Goal: Download file/media

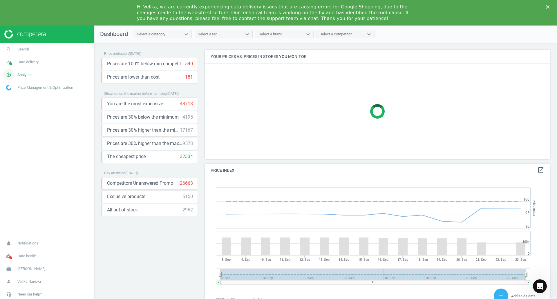
scroll to position [142, 350]
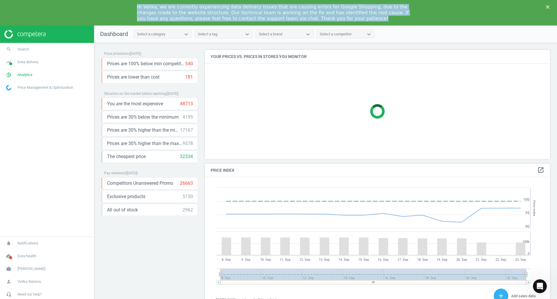
drag, startPoint x: 136, startPoint y: 8, endPoint x: 322, endPoint y: 22, distance: 186.7
click at [322, 22] on div "Hi Velika, we are currently experiencing data delivery issues that are causing …" at bounding box center [278, 12] width 557 height 21
click at [322, 22] on div "Hi Velika, we are currently experiencing data delivery issues that are causing …" at bounding box center [276, 12] width 278 height 21
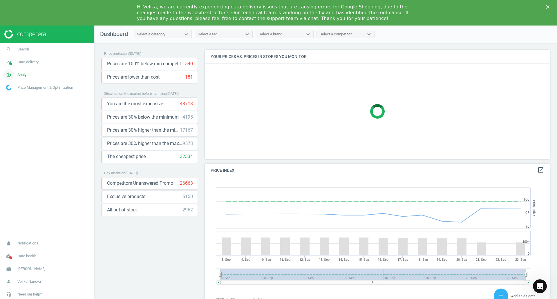
click at [27, 76] on span "Analytics" at bounding box center [24, 74] width 15 height 5
click at [14, 86] on span "Overview" at bounding box center [13, 87] width 14 height 5
click at [14, 98] on span "Products" at bounding box center [13, 96] width 14 height 5
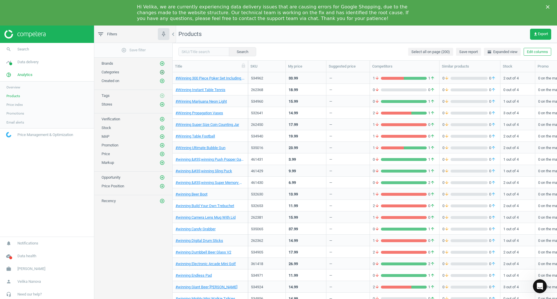
click at [161, 74] on icon "add_circle_outline" at bounding box center [161, 72] width 5 height 5
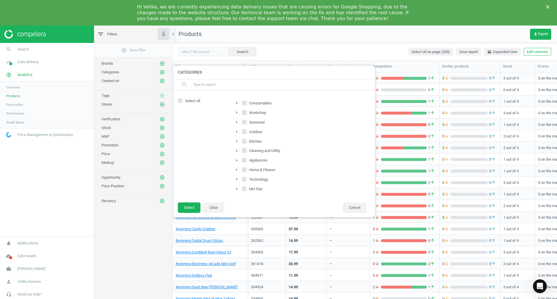
click at [180, 102] on input "Select all" at bounding box center [180, 101] width 4 height 4
checkbox input "true"
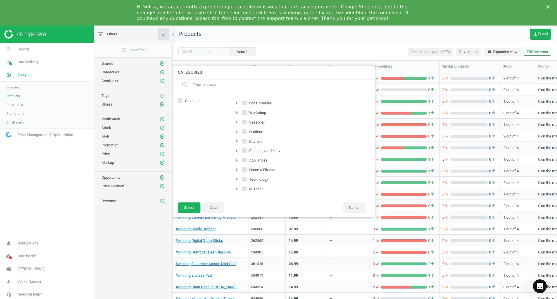
checkbox input "true"
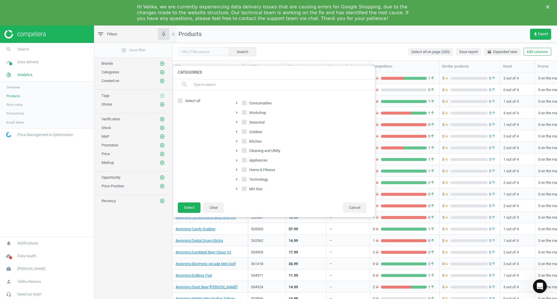
checkbox input "true"
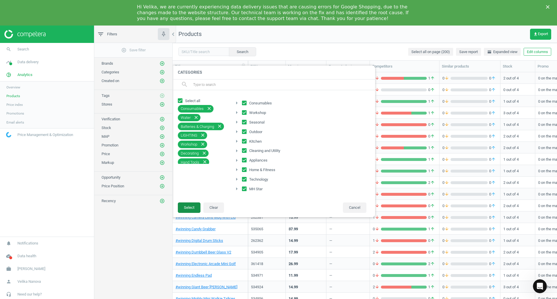
click at [189, 208] on button "Select" at bounding box center [189, 207] width 23 height 10
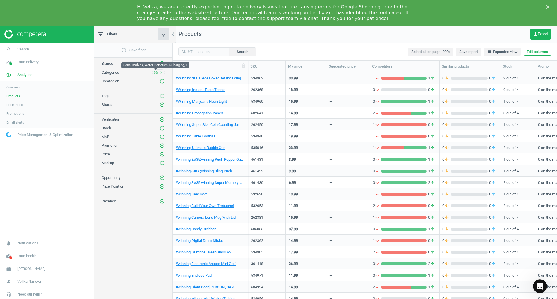
click at [155, 73] on span "66" at bounding box center [156, 72] width 4 height 5
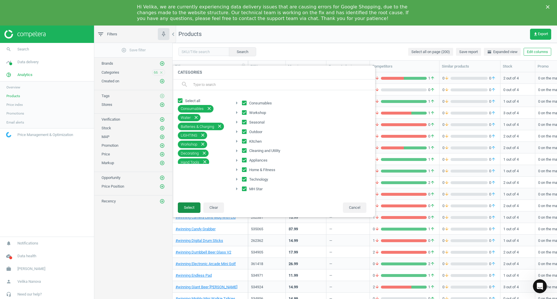
click at [187, 205] on button "Select" at bounding box center [189, 207] width 23 height 10
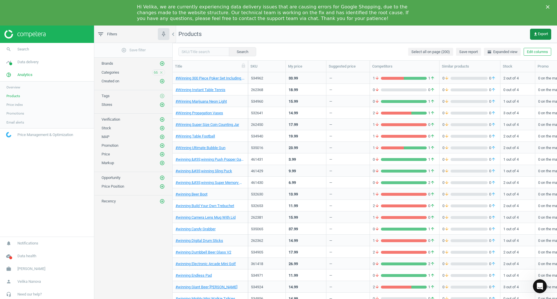
click at [534, 34] on icon "get_app" at bounding box center [535, 34] width 5 height 5
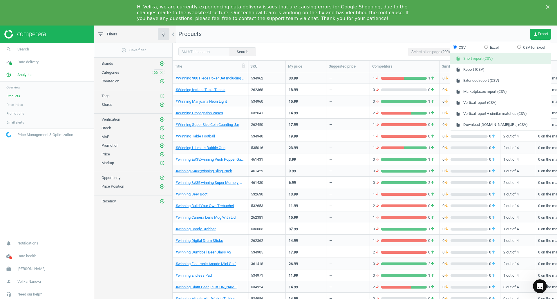
click at [475, 59] on button "insert_drive_file Short report (CSV)" at bounding box center [500, 58] width 101 height 11
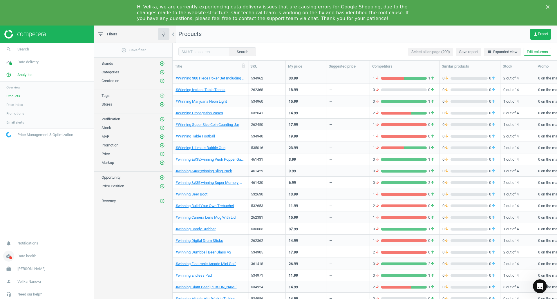
click at [11, 257] on span at bounding box center [10, 257] width 3 height 3
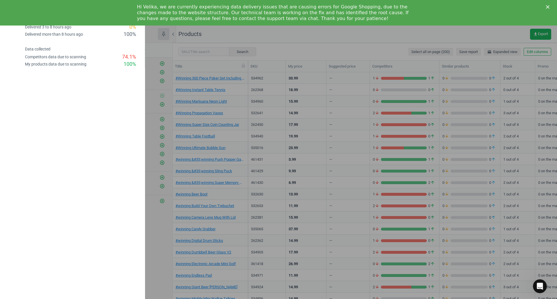
click at [548, 6] on icon "Close" at bounding box center [547, 6] width 3 height 3
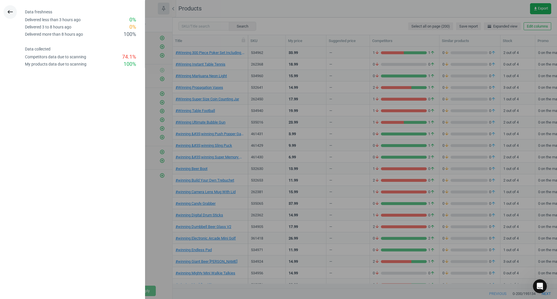
click at [9, 12] on icon "keyboard_backspace" at bounding box center [10, 11] width 7 height 7
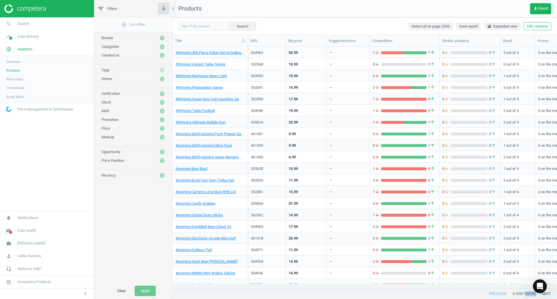
drag, startPoint x: 525, startPoint y: 296, endPoint x: 536, endPoint y: 295, distance: 10.5
click at [536, 295] on div "previous 0 - 200 / 195134 next" at bounding box center [365, 293] width 384 height 10
click at [5, 282] on icon at bounding box center [8, 281] width 10 height 11
click at [128, 274] on icon at bounding box center [116, 273] width 32 height 8
